Goal: Information Seeking & Learning: Learn about a topic

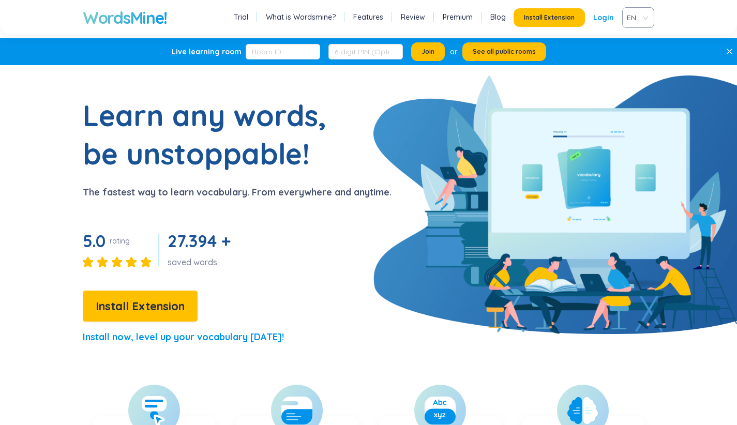
click at [633, 25] on span "EN" at bounding box center [636, 18] width 19 height 16
click at [631, 57] on div "VIE" at bounding box center [639, 56] width 20 height 11
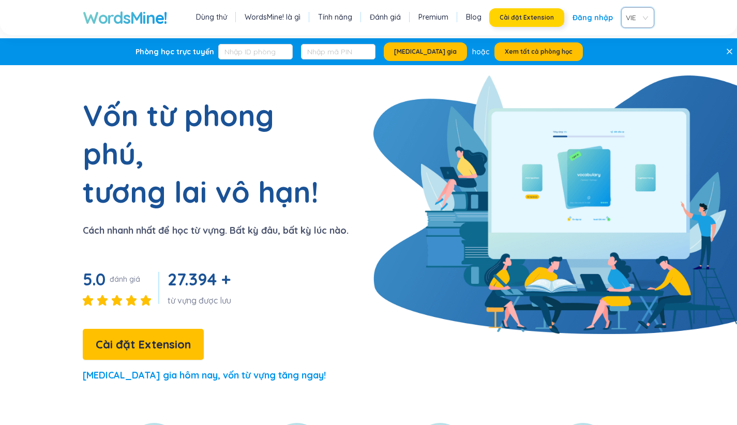
click at [545, 20] on span "Cài đặt Extension" at bounding box center [527, 17] width 54 height 8
click at [586, 18] on link "Đăng nhập" at bounding box center [593, 17] width 40 height 19
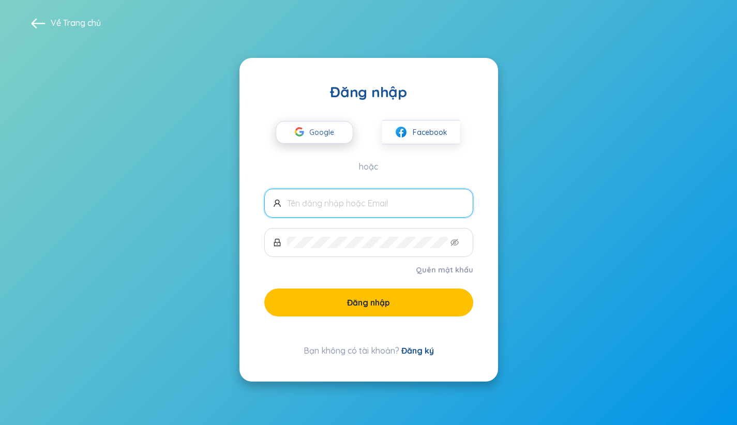
click at [339, 130] on button "Google" at bounding box center [315, 132] width 78 height 23
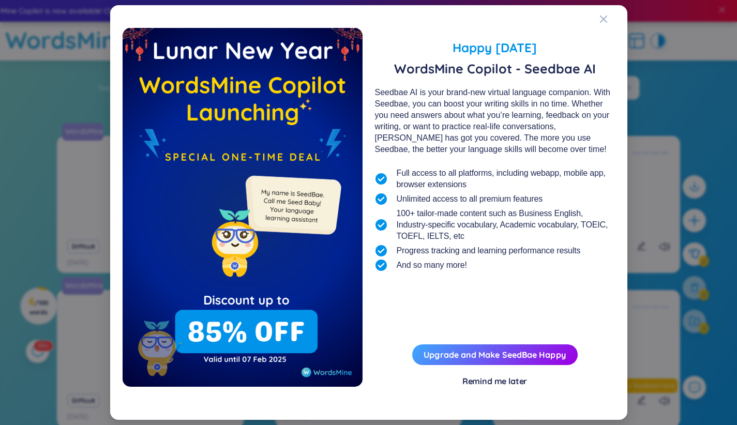
click at [494, 388] on div "Happy Lunar New Year 2025 WordsMine Copilot - Seedbae AI Seedbae AI is your bra…" at bounding box center [369, 218] width 492 height 380
click at [483, 379] on div "Remind me later" at bounding box center [494, 381] width 65 height 11
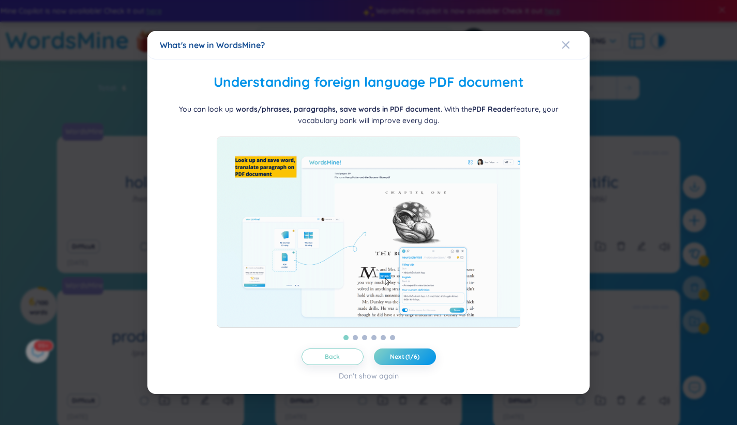
click at [391, 371] on div "Back Next (1/6) Don't show again" at bounding box center [368, 365] width 417 height 33
click at [373, 382] on div "Don't show again" at bounding box center [369, 375] width 60 height 11
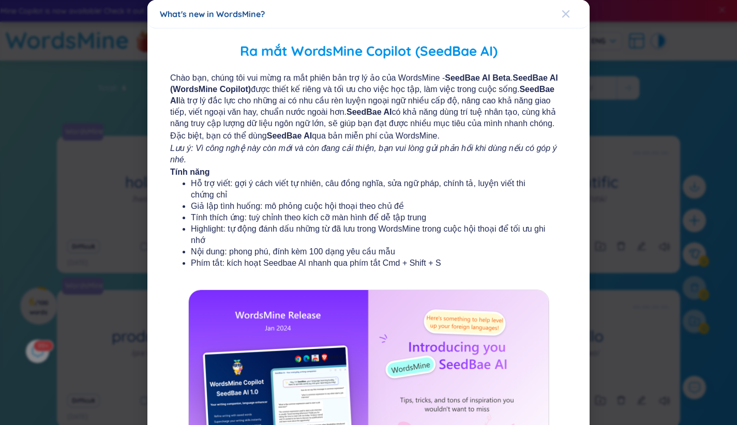
click at [568, 11] on icon "Close" at bounding box center [565, 13] width 7 height 7
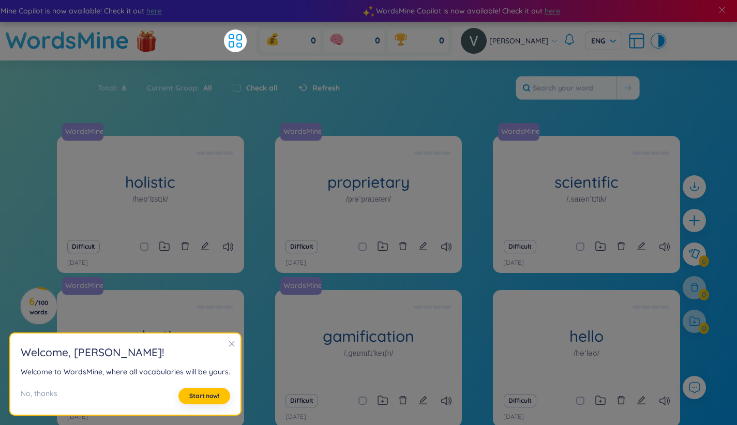
click at [238, 120] on section "Sort Alphabet Ascending Alphabet Descending Time-based Ascending Time-based Des…" at bounding box center [368, 261] width 737 height 400
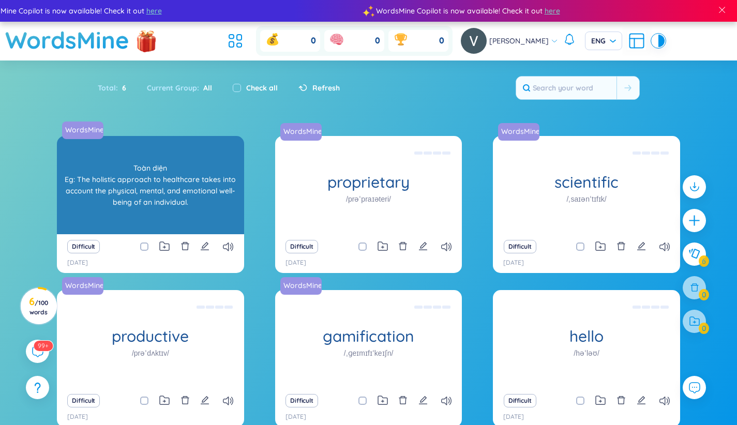
scroll to position [56, 0]
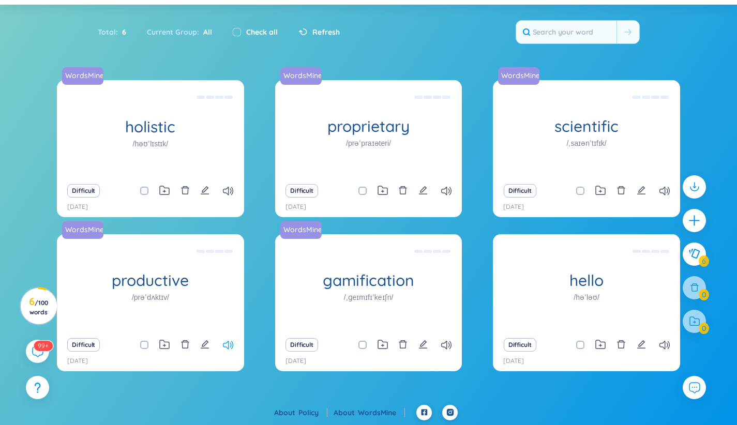
click at [228, 346] on icon at bounding box center [228, 345] width 10 height 9
click at [312, 31] on span "Refresh" at bounding box center [325, 31] width 27 height 11
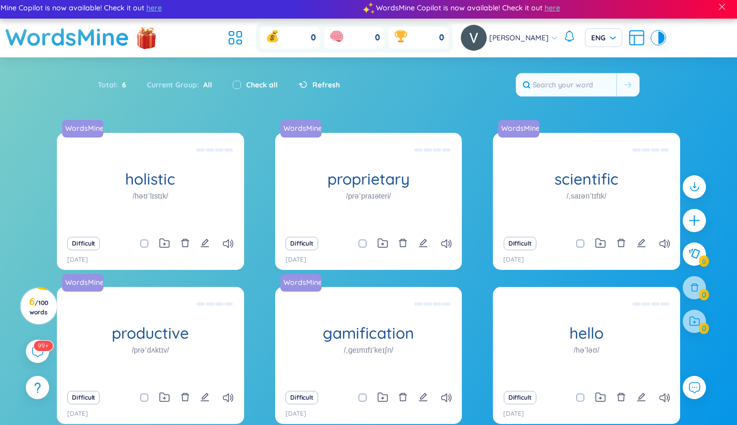
scroll to position [0, 0]
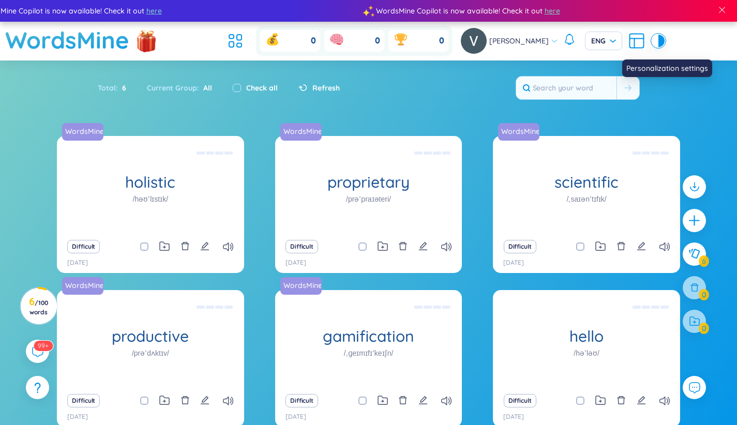
click at [634, 40] on icon at bounding box center [636, 41] width 19 height 19
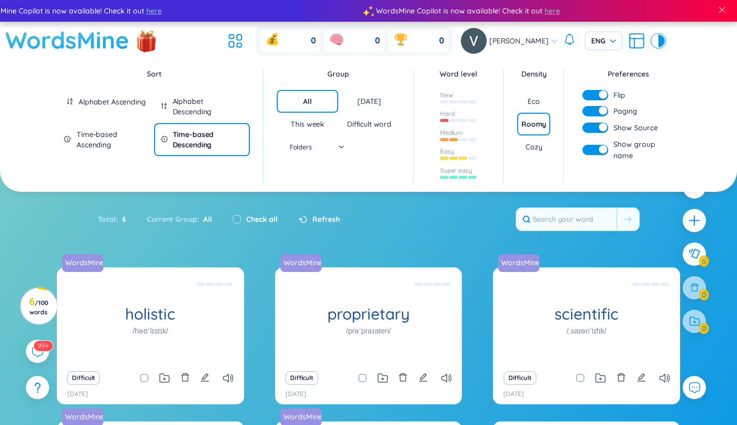
click at [89, 46] on h1 "WordsMine" at bounding box center [67, 40] width 124 height 37
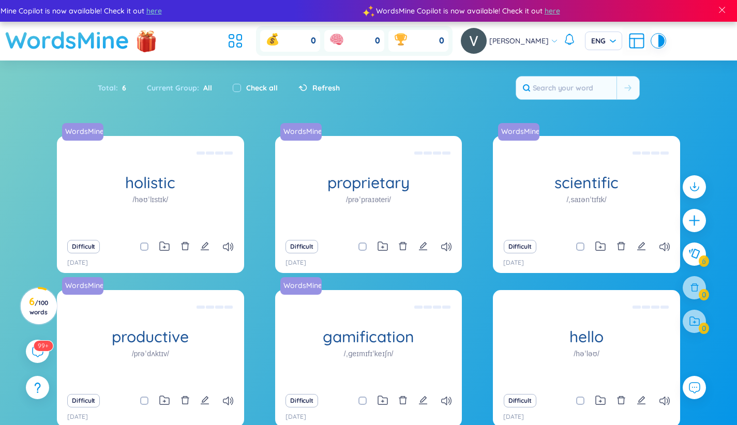
click at [89, 46] on h1 "WordsMine" at bounding box center [67, 40] width 124 height 37
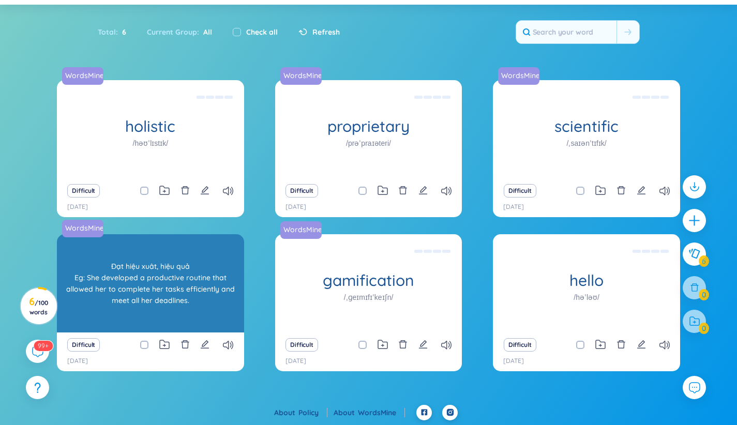
click at [184, 295] on div "Đạt hiệu xuât, hiệu quả Eg: She developed a productive routine that allowed her…" at bounding box center [150, 283] width 177 height 93
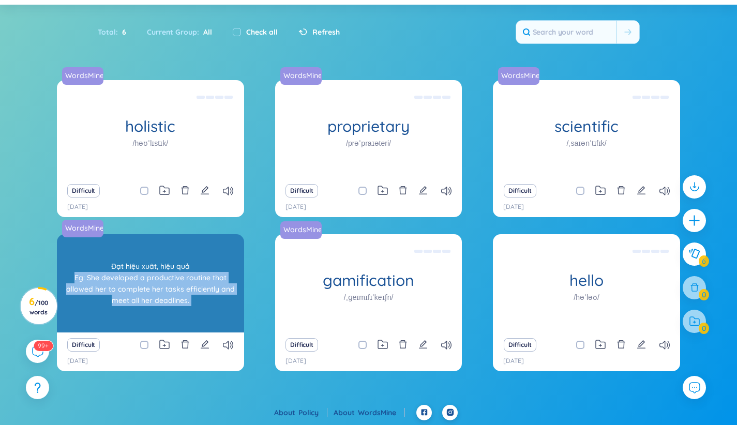
click at [90, 279] on div "Đạt hiệu xuât, hiệu quả Eg: She developed a productive routine that allowed her…" at bounding box center [150, 283] width 177 height 93
drag, startPoint x: 90, startPoint y: 279, endPoint x: 190, endPoint y: 299, distance: 101.9
click at [190, 299] on div "Đạt hiệu xuât, hiệu quả Eg: She developed a productive routine that allowed her…" at bounding box center [150, 283] width 177 height 93
click at [145, 287] on div "Đạt hiệu xuât, hiệu quả Eg: She developed a productive routine that allowed her…" at bounding box center [150, 283] width 177 height 93
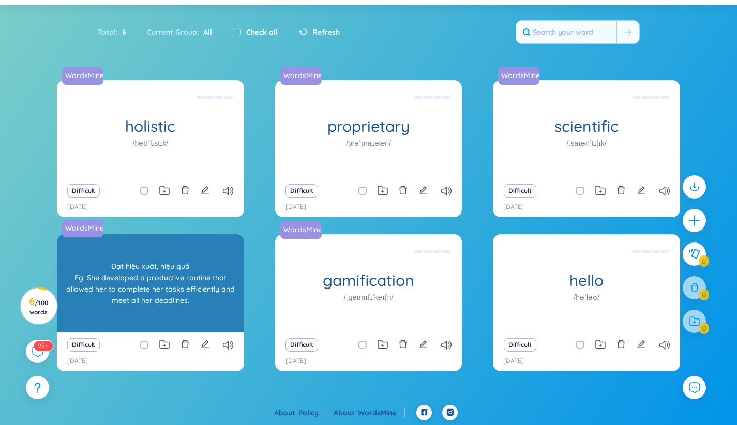
click at [139, 277] on div "Đạt hiệu xuât, hiệu quả Eg: She developed a productive routine that allowed her…" at bounding box center [150, 283] width 177 height 93
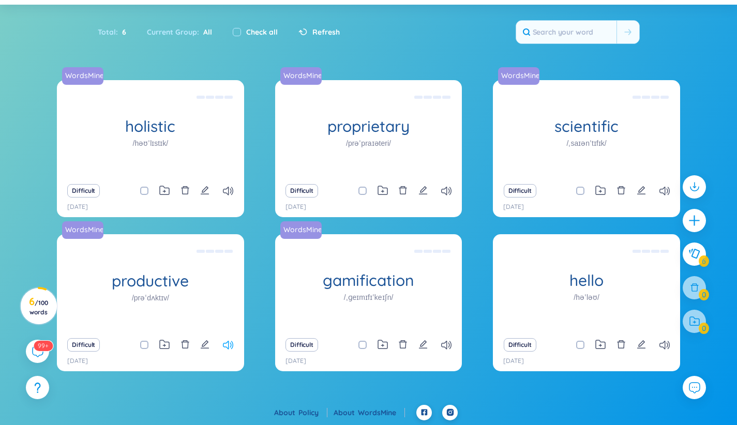
click at [225, 346] on icon at bounding box center [228, 345] width 10 height 9
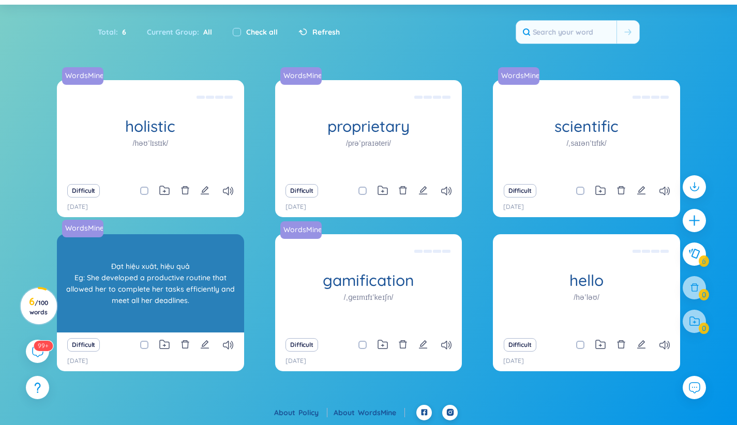
click at [211, 258] on div "productive /prəˈdʌktɪv/ Đạt hiệu xuât, hiệu quả Eg: She developed a productive …" at bounding box center [150, 283] width 187 height 98
click at [211, 258] on div "Đạt hiệu xuât, hiệu quả Eg: She developed a productive routine that allowed her…" at bounding box center [150, 283] width 177 height 93
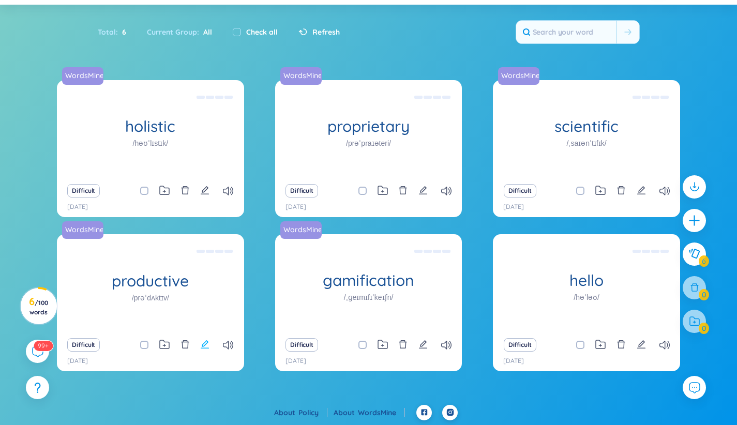
click at [207, 345] on icon "edit" at bounding box center [204, 344] width 9 height 9
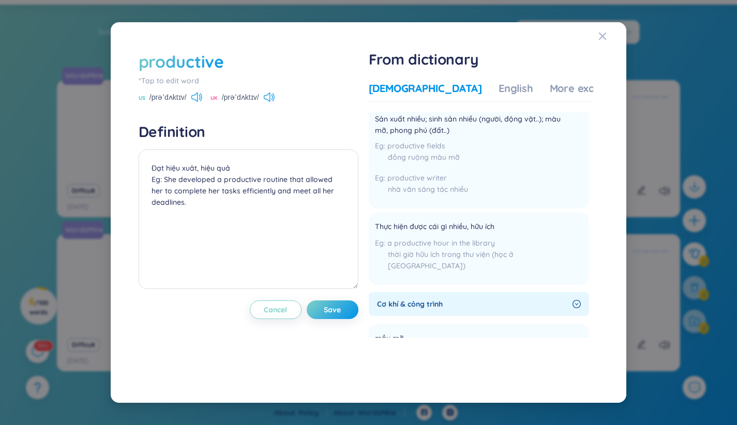
scroll to position [0, 0]
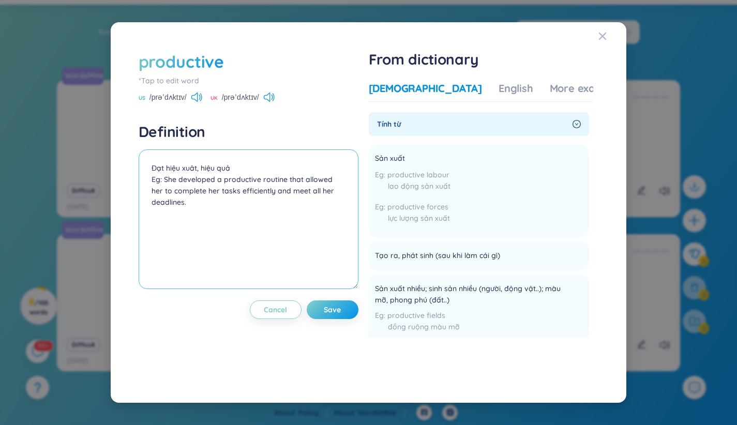
drag, startPoint x: 166, startPoint y: 183, endPoint x: 229, endPoint y: 220, distance: 73.3
click at [229, 220] on textarea "Đạt hiệu xuât, hiệu quả Eg: She developed a productive routine that allowed her…" at bounding box center [249, 219] width 220 height 140
drag, startPoint x: 165, startPoint y: 181, endPoint x: 220, endPoint y: 210, distance: 62.2
click at [220, 210] on textarea "Đạt hiệu xuât, hiệu quả Eg: She developed a productive routine that allowed her…" at bounding box center [249, 219] width 220 height 140
click at [471, 187] on li "Sản xuất productive labour lao động sản xuất productive forces lực lượng sản xu…" at bounding box center [479, 190] width 221 height 93
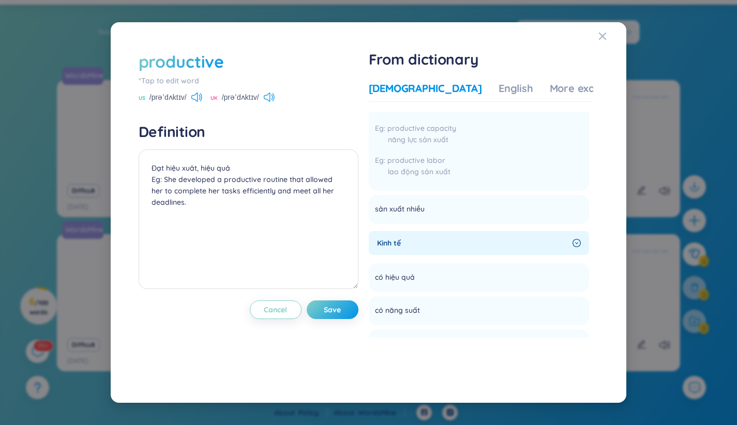
scroll to position [1210, 0]
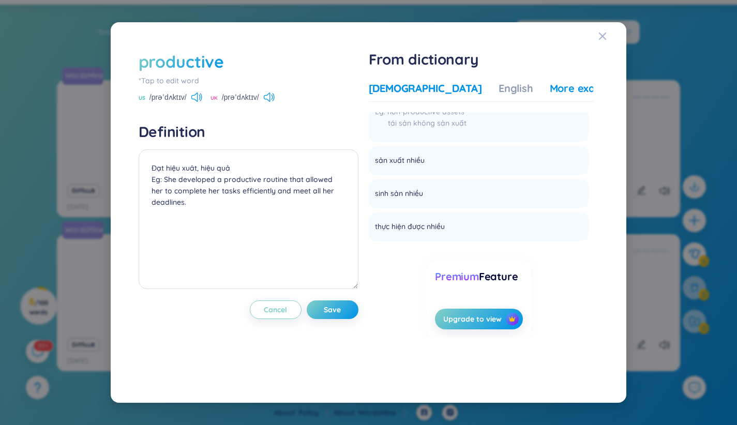
click at [550, 87] on div "More examples" at bounding box center [587, 88] width 75 height 14
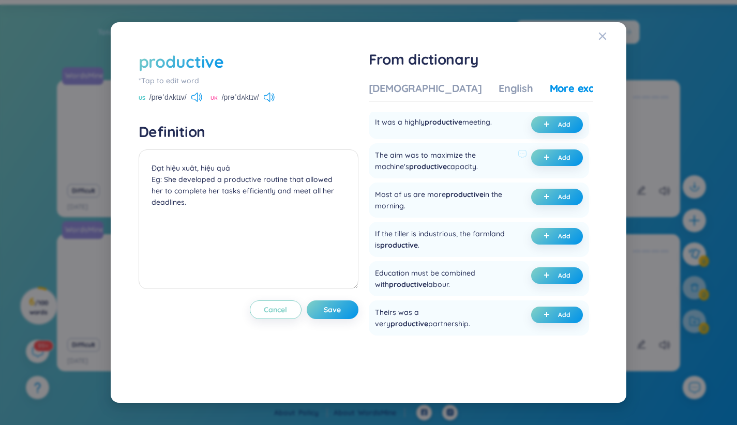
scroll to position [35, 0]
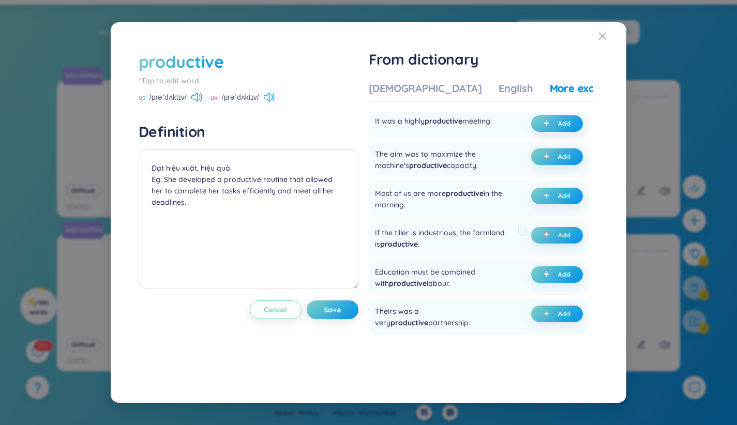
click at [415, 237] on div "If the tiller is industrious, the farmland is productive ." at bounding box center [444, 238] width 139 height 23
click at [520, 231] on icon at bounding box center [522, 231] width 9 height 9
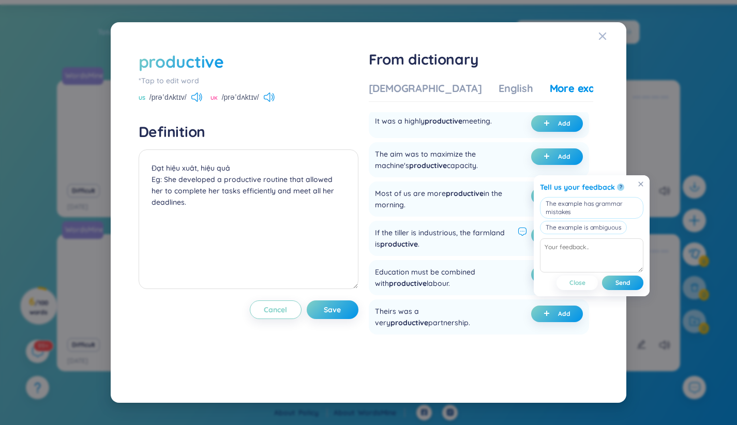
click at [641, 187] on div "Tell us your feedback ?" at bounding box center [591, 187] width 103 height 11
click at [639, 182] on icon at bounding box center [640, 184] width 5 height 5
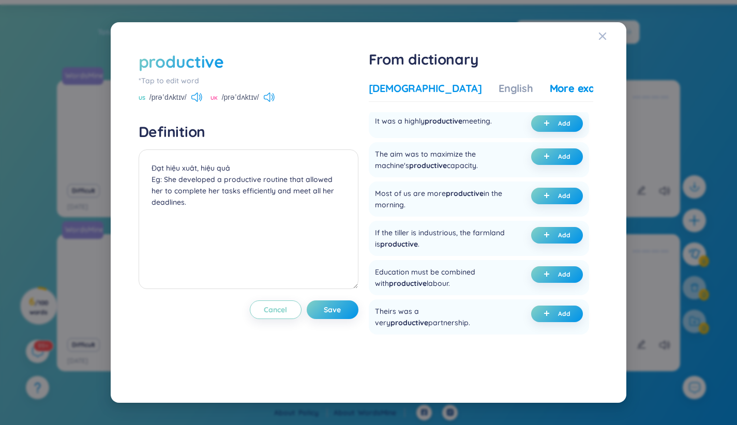
click at [418, 89] on div "Vietnamese" at bounding box center [425, 88] width 113 height 14
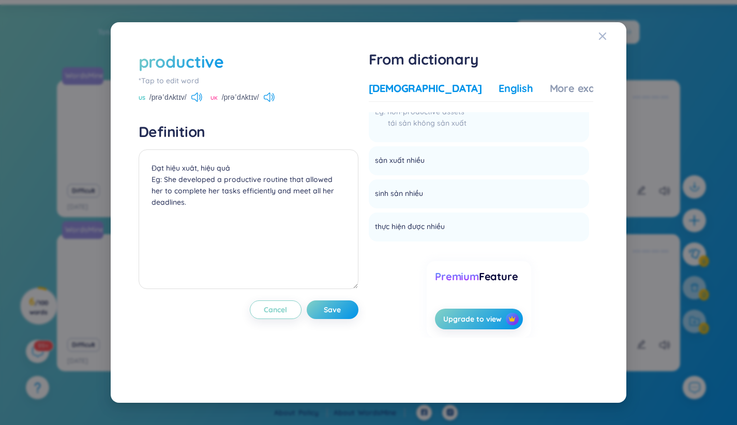
click at [499, 95] on div "English" at bounding box center [516, 88] width 35 height 14
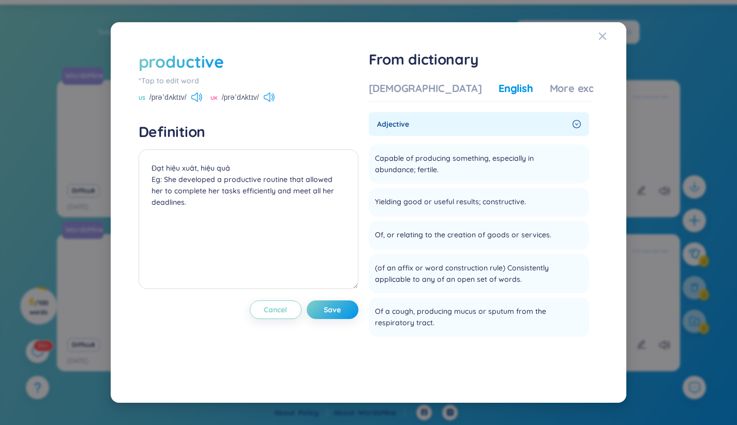
scroll to position [207, 0]
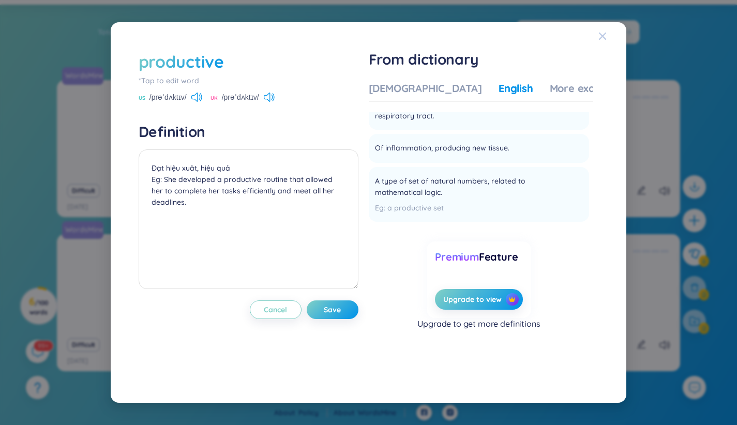
click at [600, 44] on div "Close" at bounding box center [603, 36] width 8 height 28
